Goal: Task Accomplishment & Management: Manage account settings

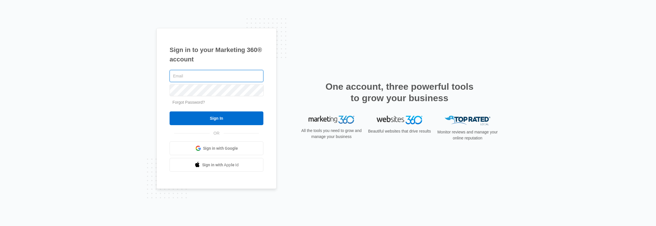
click at [193, 81] on input "text" at bounding box center [217, 76] width 94 height 12
type input "[PERSON_NAME][EMAIL_ADDRESS][PERSON_NAME][DOMAIN_NAME]"
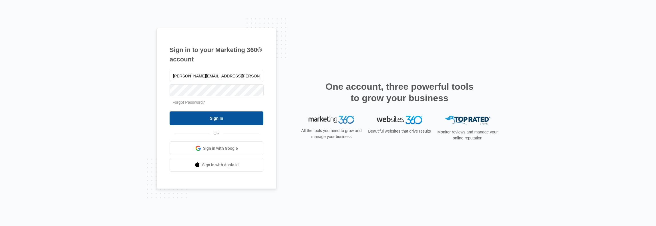
click at [209, 117] on input "Sign In" at bounding box center [217, 119] width 94 height 14
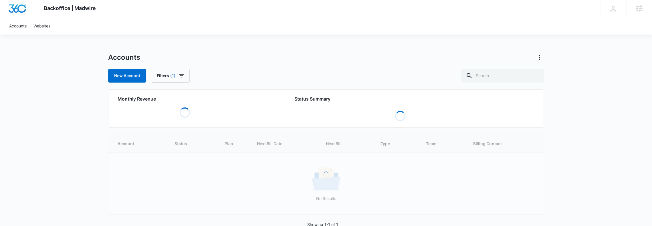
click at [11, 114] on div "Backoffice | Madwire Apps Settings DH Dave Holzapfel dave.holzapfel@madwire.com…" at bounding box center [326, 120] width 652 height 241
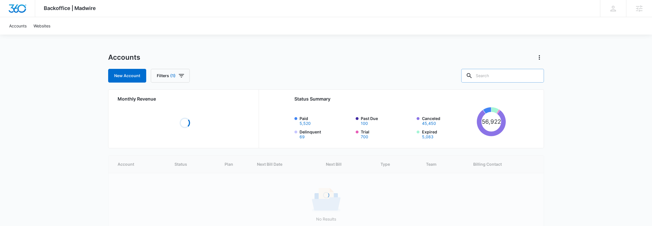
click at [500, 80] on input "text" at bounding box center [502, 76] width 83 height 14
paste input "intriguedsolutionsllc@gmail.com"
type input "intriguedsolutionsllc@gmail.com"
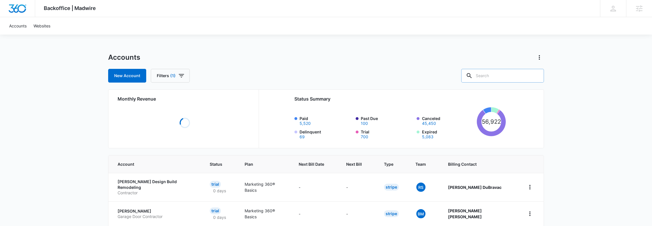
paste input "intriguedsolutionsllc@gmail.com"
type input "intriguedsolutionsllc@gmail.com"
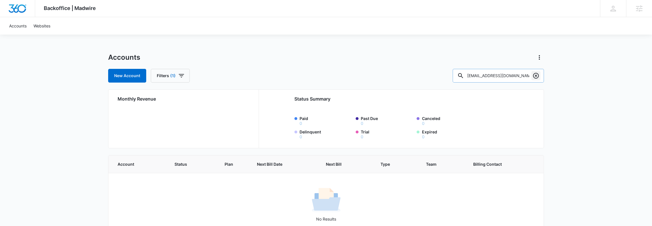
click at [535, 75] on icon "Clear" at bounding box center [536, 76] width 6 height 6
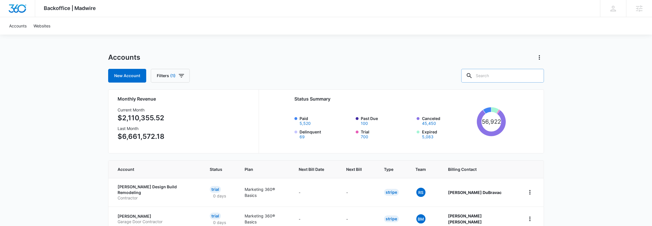
paste input "M324068"
type input "M324068"
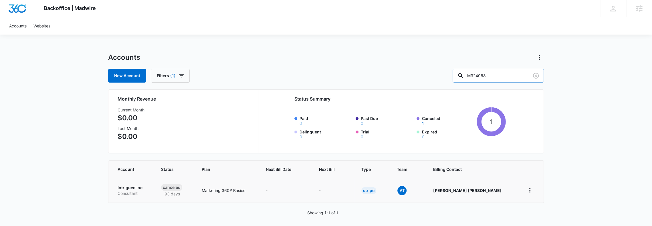
click at [133, 189] on p "Intrigued Inc" at bounding box center [133, 188] width 30 height 6
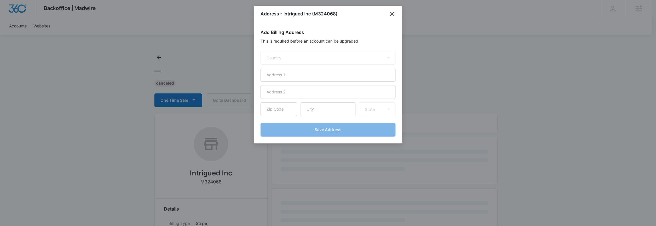
select select "US"
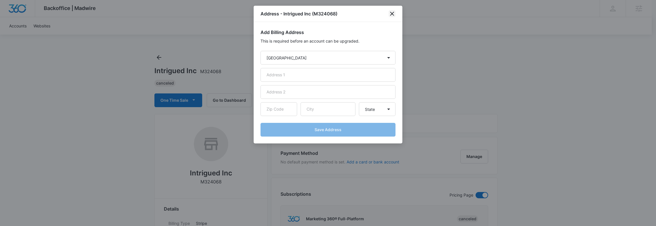
click at [395, 14] on icon "close" at bounding box center [392, 13] width 7 height 7
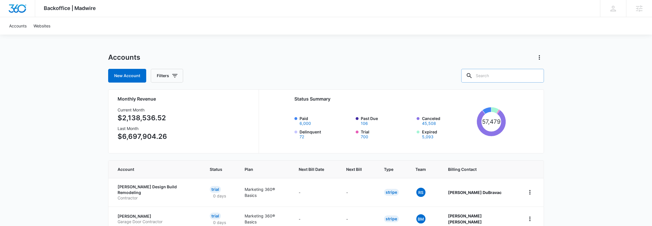
click at [493, 72] on input "text" at bounding box center [502, 76] width 83 height 14
paste input "M324068"
type input "M324068"
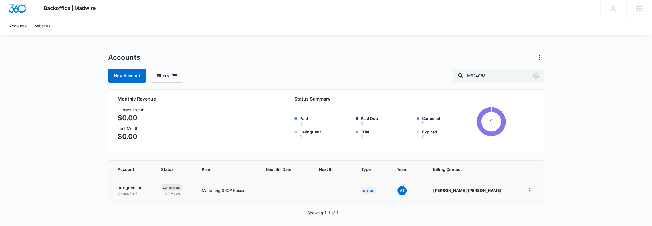
click at [126, 188] on p "Intrigued Inc" at bounding box center [133, 188] width 30 height 6
select select "US"
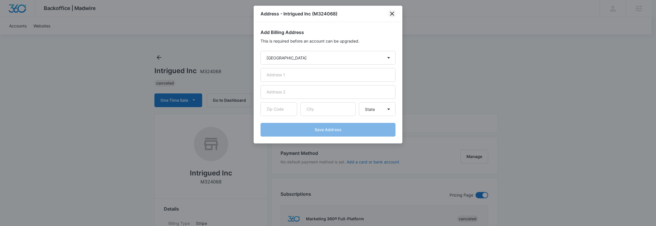
click at [395, 15] on icon "close" at bounding box center [392, 13] width 7 height 7
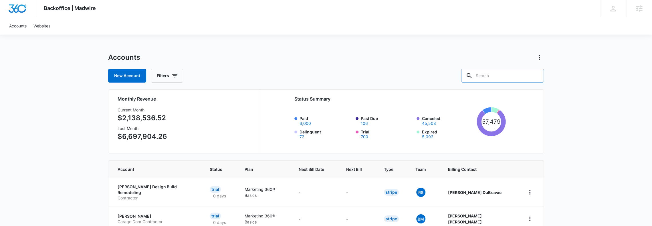
click at [496, 75] on input "text" at bounding box center [502, 76] width 83 height 14
paste input "M324068"
type input "M324068"
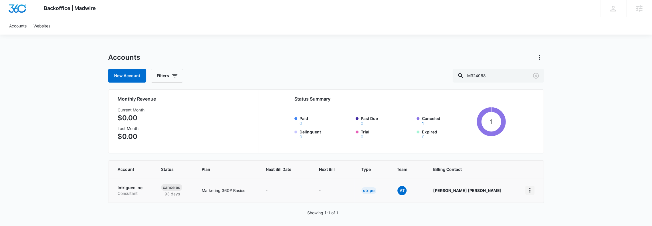
click at [528, 188] on icon "home" at bounding box center [529, 190] width 7 height 7
click at [535, 205] on link "Go to Dashboard" at bounding box center [549, 206] width 32 height 5
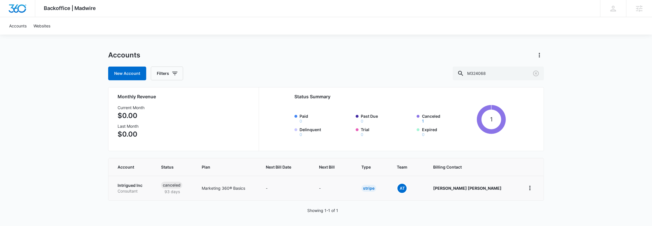
scroll to position [3, 0]
click at [126, 185] on p "Intrigued Inc" at bounding box center [133, 185] width 30 height 6
select select "US"
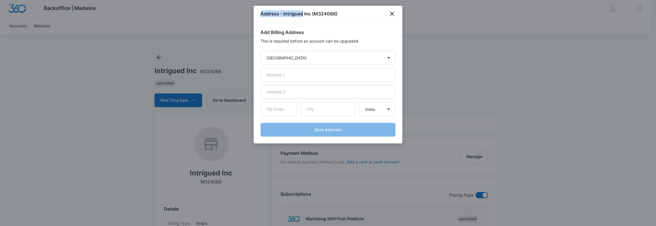
drag, startPoint x: 303, startPoint y: 18, endPoint x: 233, endPoint y: 50, distance: 77.2
click at [296, 11] on h1 "Address - Intrigued Inc (M324068)" at bounding box center [299, 13] width 77 height 7
click at [282, 76] on input "text" at bounding box center [328, 75] width 135 height 14
type input "asdf"
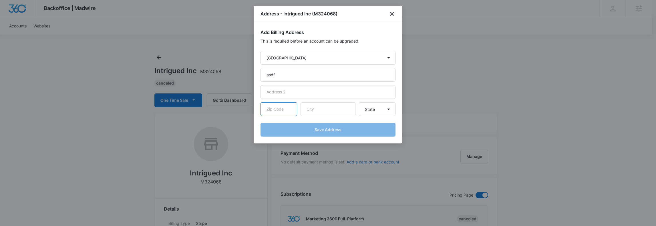
click at [271, 114] on input "text" at bounding box center [279, 109] width 37 height 14
type input "57702"
type input "Rapid City"
select select "SD"
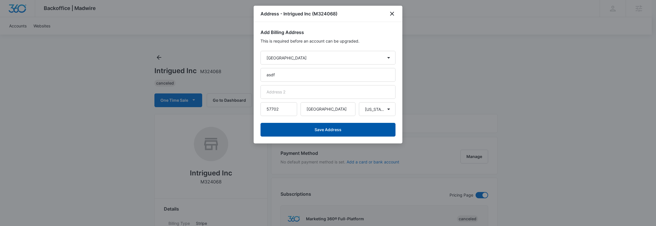
click at [307, 130] on button "Save Address" at bounding box center [328, 130] width 135 height 14
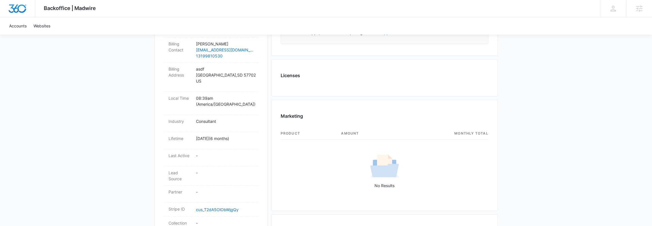
scroll to position [120, 0]
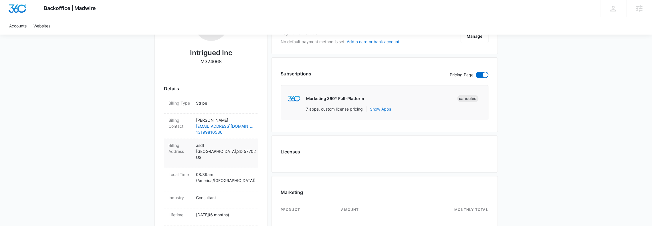
click at [221, 153] on p "asdf Rapid City , SD 57702 US" at bounding box center [225, 151] width 58 height 18
select select "US"
select select "SD"
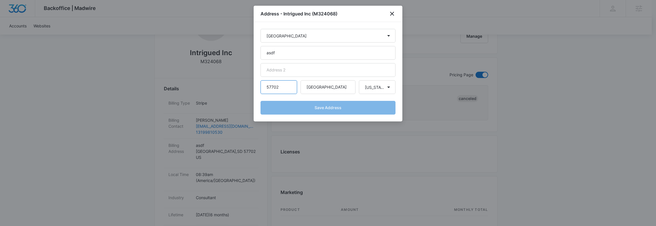
click at [279, 90] on input "57702" at bounding box center [279, 87] width 37 height 14
drag, startPoint x: 286, startPoint y: 88, endPoint x: 212, endPoint y: 94, distance: 74.0
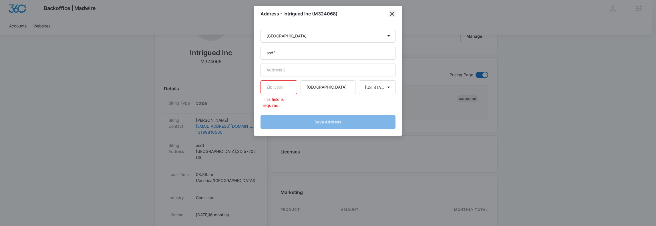
click at [391, 14] on icon "close" at bounding box center [392, 13] width 7 height 7
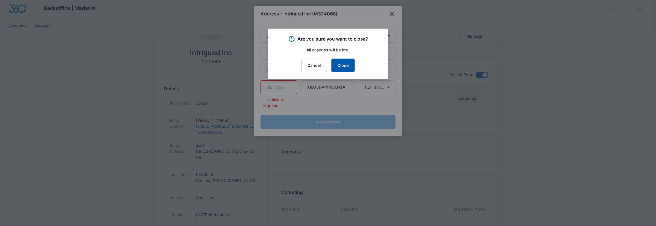
click at [343, 67] on button "Close" at bounding box center [343, 66] width 23 height 14
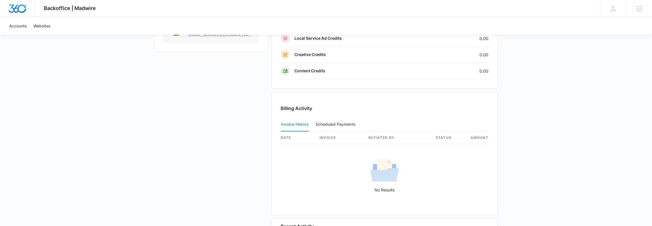
scroll to position [502, 0]
